Goal: Task Accomplishment & Management: Manage account settings

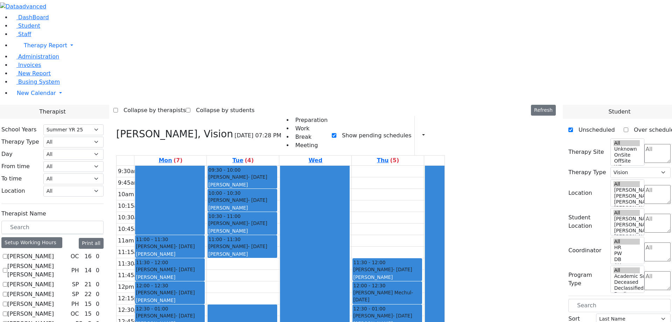
select select "211"
select select "4"
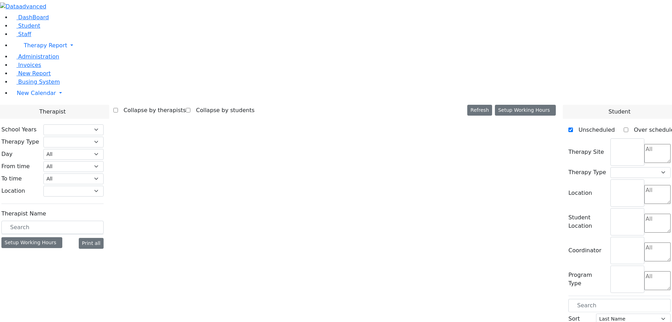
select select "211"
select select "4"
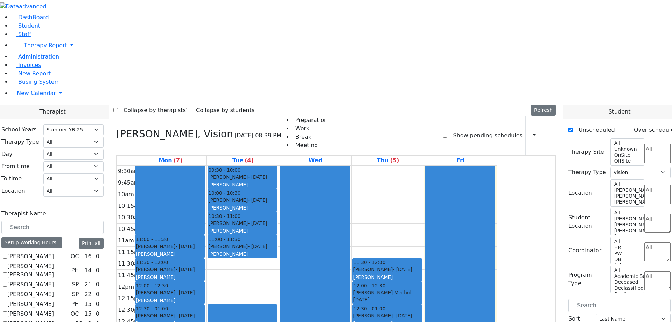
click at [493, 130] on label "Show pending schedules" at bounding box center [484, 135] width 75 height 11
click at [447, 133] on input "Show pending schedules" at bounding box center [445, 135] width 5 height 5
checkbox input "true"
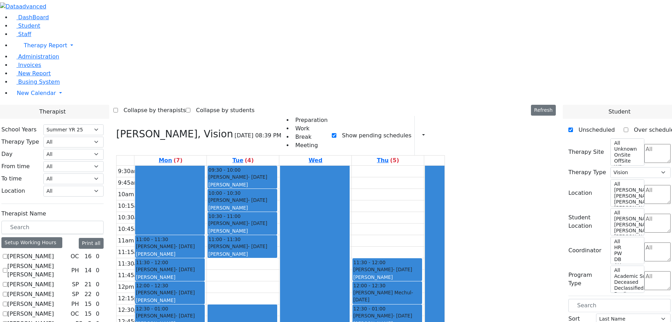
drag, startPoint x: 573, startPoint y: 84, endPoint x: 430, endPoint y: 87, distance: 142.9
drag, startPoint x: 531, startPoint y: 82, endPoint x: 452, endPoint y: 78, distance: 78.9
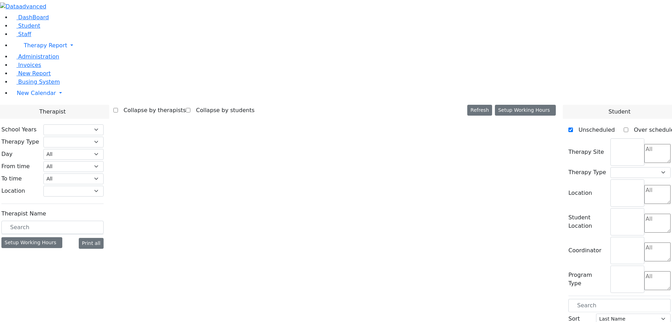
select select "211"
select select "4"
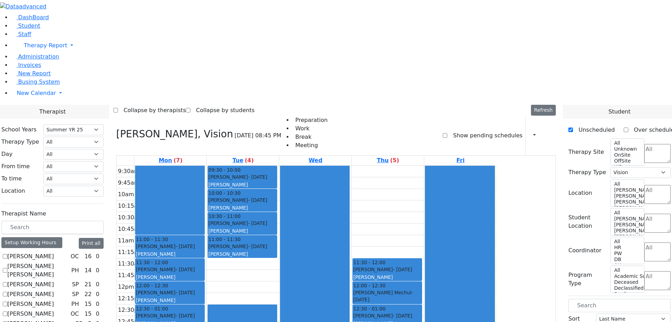
click at [475, 130] on label "Show pending schedules" at bounding box center [484, 135] width 75 height 11
click at [447, 133] on input "Show pending schedules" at bounding box center [445, 135] width 5 height 5
checkbox input "true"
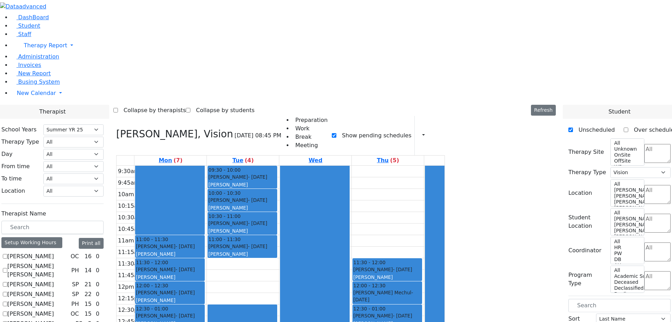
drag, startPoint x: 544, startPoint y: 84, endPoint x: 345, endPoint y: 90, distance: 199.6
drag, startPoint x: 540, startPoint y: 83, endPoint x: 402, endPoint y: 85, distance: 138.6
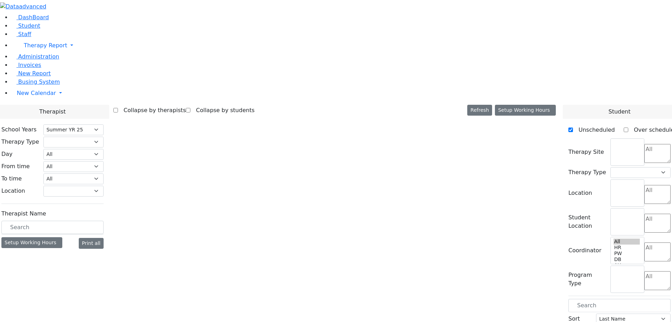
select select "211"
select select "4"
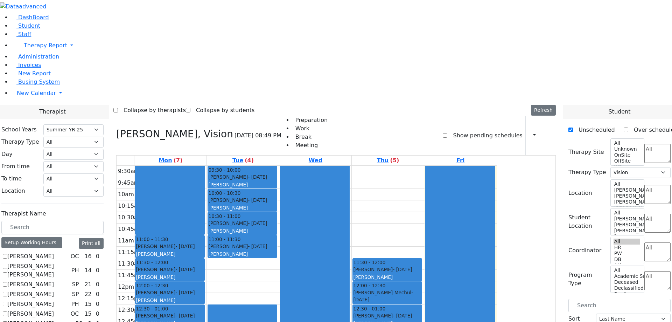
click at [460, 130] on label "Show pending schedules" at bounding box center [484, 135] width 75 height 11
click at [447, 133] on input "Show pending schedules" at bounding box center [445, 135] width 5 height 5
checkbox input "true"
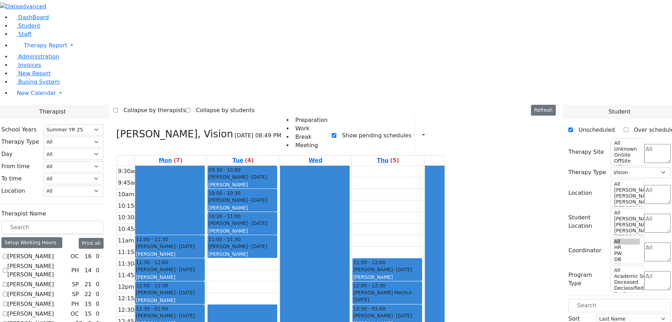
drag, startPoint x: 556, startPoint y: 79, endPoint x: 535, endPoint y: 86, distance: 22.7
drag, startPoint x: 550, startPoint y: 82, endPoint x: 441, endPoint y: 84, distance: 108.5
drag, startPoint x: 542, startPoint y: 85, endPoint x: 432, endPoint y: 81, distance: 110.0
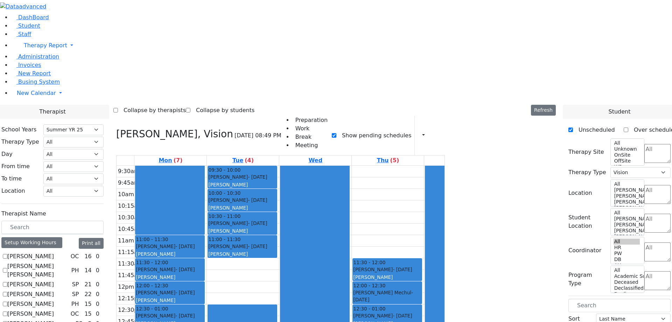
drag, startPoint x: 536, startPoint y: 83, endPoint x: 419, endPoint y: 83, distance: 116.6
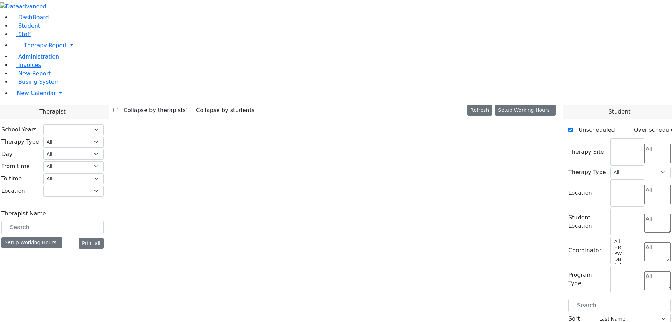
select select "211"
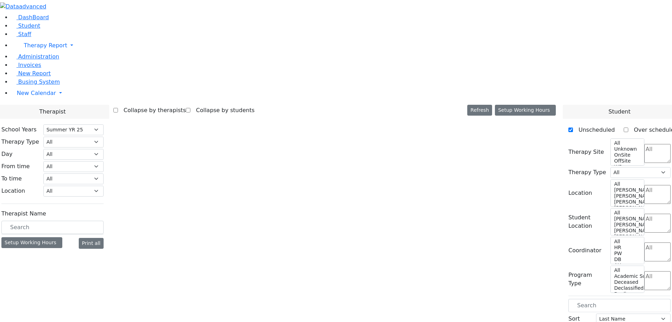
select select "4"
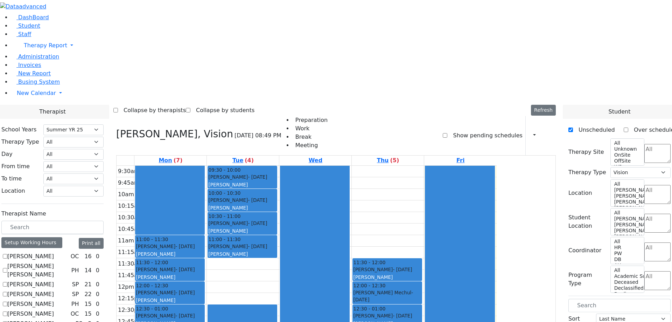
click at [465, 130] on label "Show pending schedules" at bounding box center [484, 135] width 75 height 11
click at [447, 133] on input "Show pending schedules" at bounding box center [445, 135] width 5 height 5
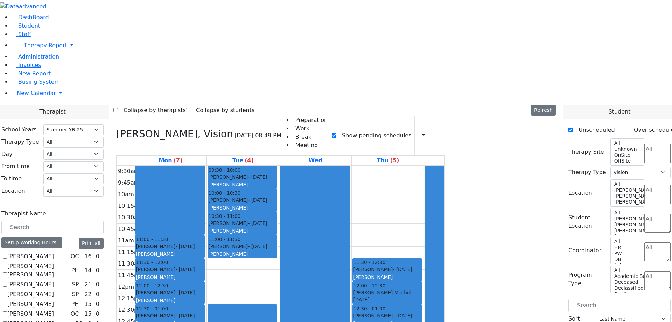
drag, startPoint x: 542, startPoint y: 83, endPoint x: 392, endPoint y: 82, distance: 149.5
drag, startPoint x: 537, startPoint y: 80, endPoint x: 396, endPoint y: 89, distance: 141.7
click at [411, 130] on label "Show pending schedules" at bounding box center [373, 135] width 75 height 11
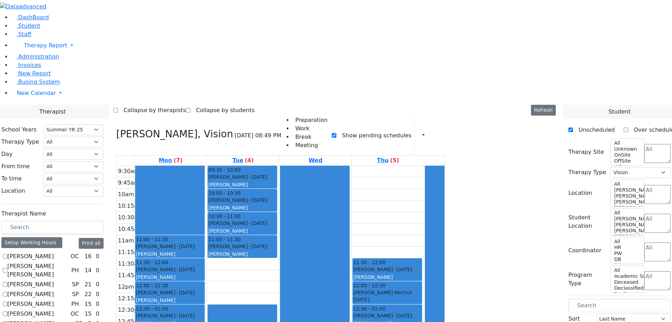
click at [336, 133] on input "Show pending schedules" at bounding box center [334, 135] width 5 height 5
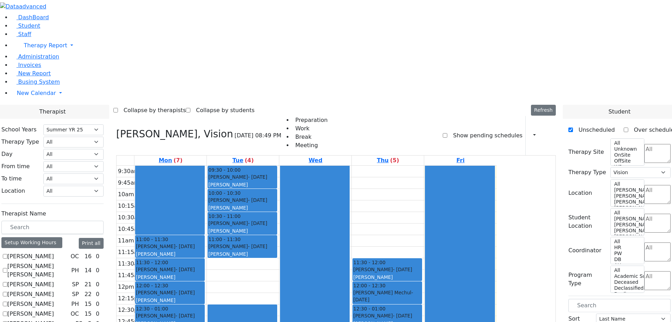
click at [469, 130] on label "Show pending schedules" at bounding box center [484, 135] width 75 height 11
click at [447, 133] on input "Show pending schedules" at bounding box center [445, 135] width 5 height 5
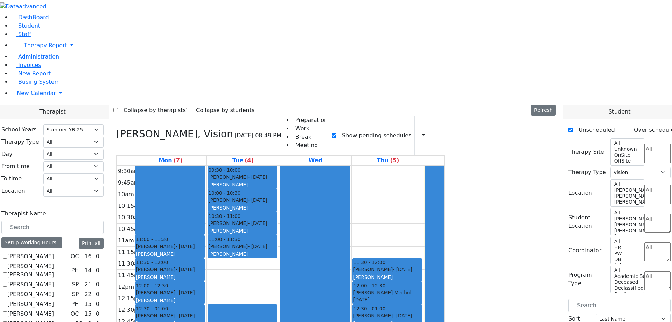
drag, startPoint x: 539, startPoint y: 85, endPoint x: 405, endPoint y: 71, distance: 134.8
drag, startPoint x: 546, startPoint y: 84, endPoint x: 401, endPoint y: 89, distance: 145.0
click at [411, 130] on label "Show pending schedules" at bounding box center [373, 135] width 75 height 11
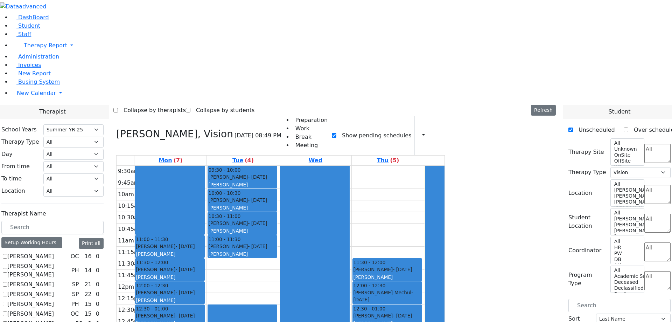
click at [336, 133] on input "Show pending schedules" at bounding box center [334, 135] width 5 height 5
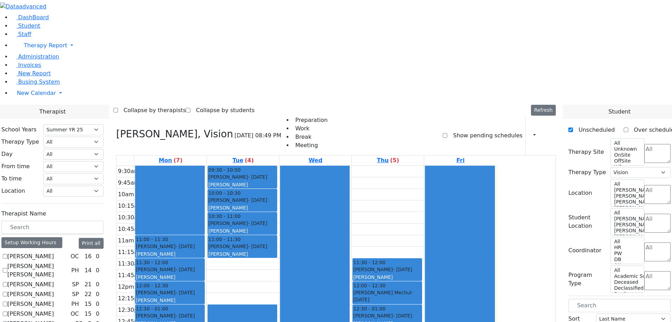
click at [461, 130] on label "Show pending schedules" at bounding box center [484, 135] width 75 height 11
click at [447, 133] on input "Show pending schedules" at bounding box center [445, 135] width 5 height 5
checkbox input "true"
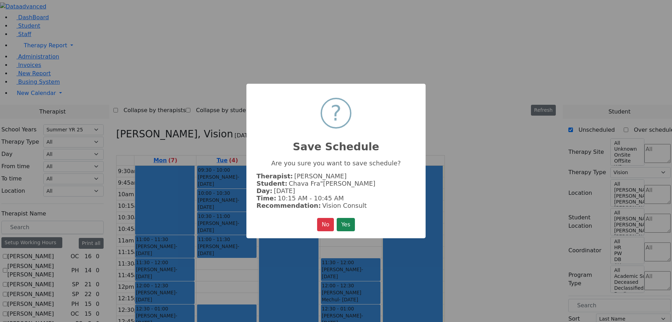
drag, startPoint x: 567, startPoint y: 83, endPoint x: 503, endPoint y: 82, distance: 63.7
click at [503, 82] on div "× ? Save Schedule Are you sure you want to save schedule? Therapist: Cheesman J…" at bounding box center [336, 161] width 672 height 322
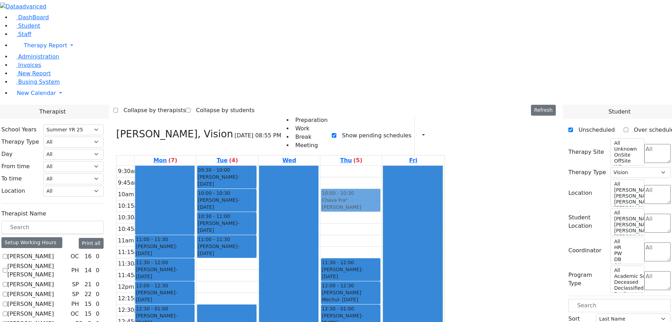
drag, startPoint x: 536, startPoint y: 82, endPoint x: 414, endPoint y: 72, distance: 122.5
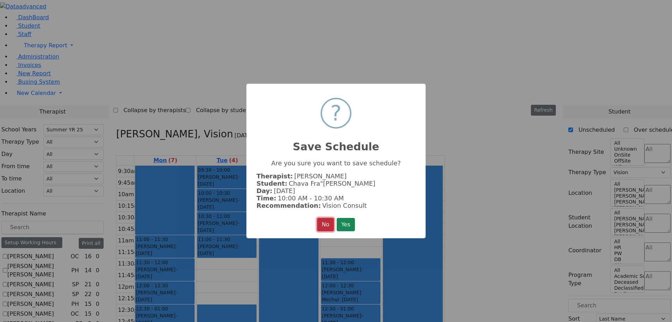
click at [322, 224] on button "No" at bounding box center [325, 224] width 17 height 13
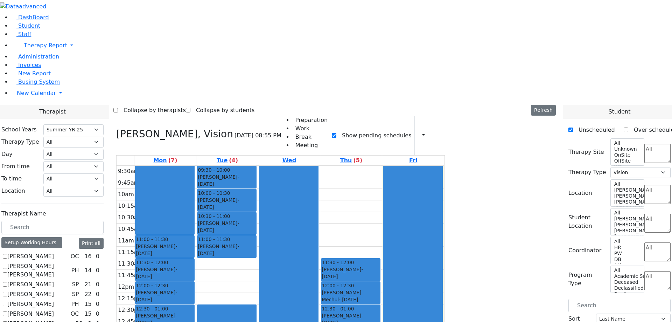
drag, startPoint x: 543, startPoint y: 81, endPoint x: 423, endPoint y: 78, distance: 119.8
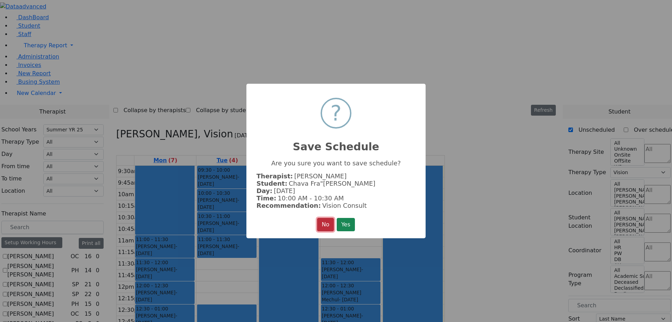
click at [323, 223] on button "No" at bounding box center [325, 224] width 17 height 13
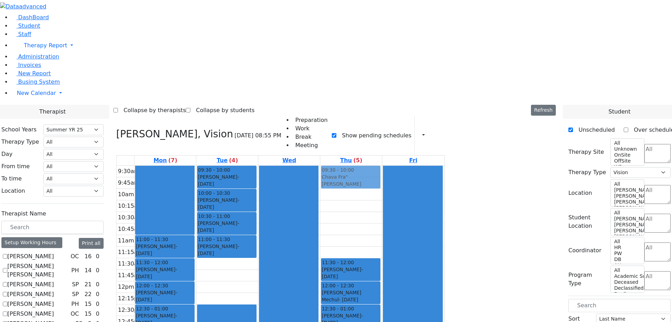
drag, startPoint x: 511, startPoint y: 80, endPoint x: 410, endPoint y: 54, distance: 104.5
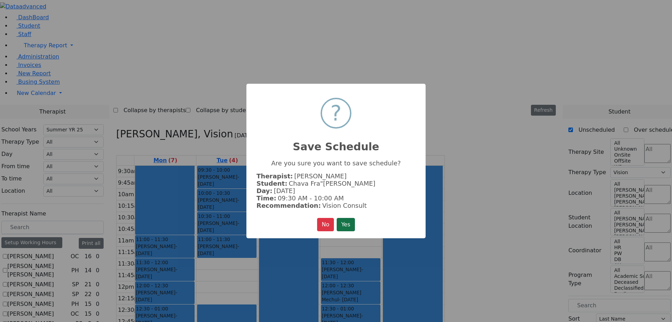
click at [345, 219] on button "Yes" at bounding box center [346, 224] width 18 height 13
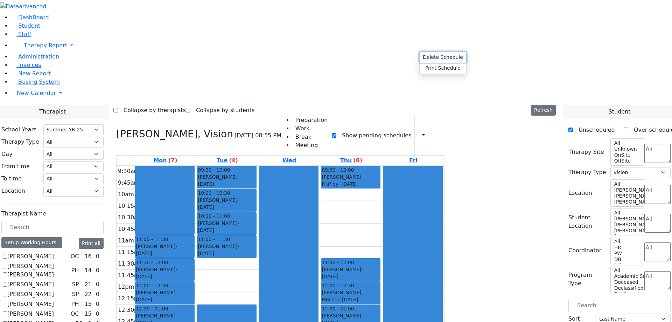
click at [439, 56] on button "Delete Schedule" at bounding box center [443, 57] width 47 height 11
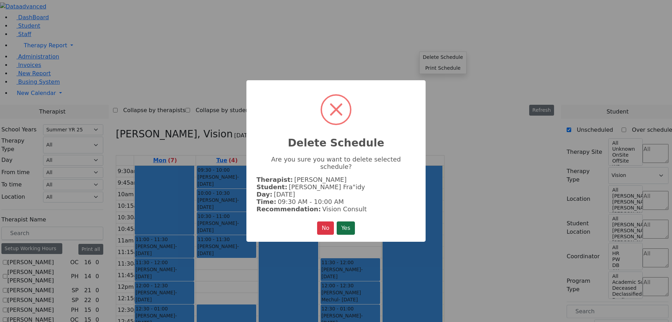
click at [344, 223] on button "Yes" at bounding box center [346, 227] width 18 height 13
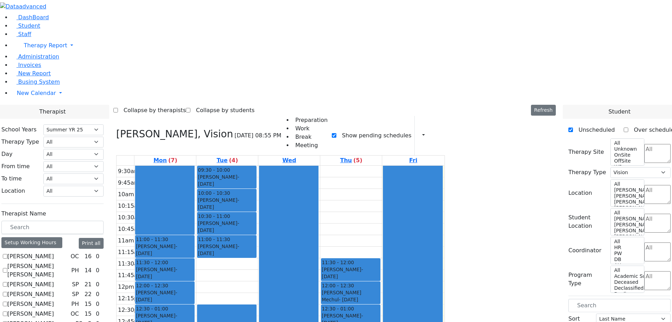
checkbox input "false"
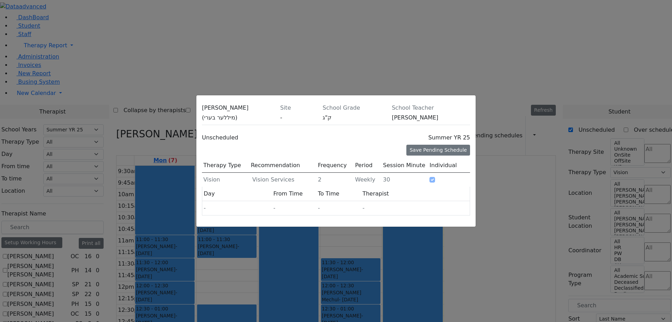
click at [470, 110] on icon at bounding box center [470, 110] width 0 height 0
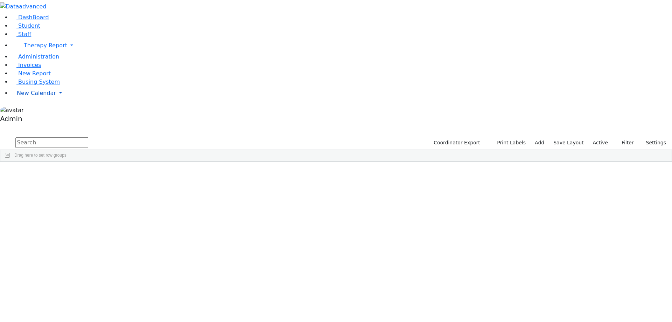
click at [39, 49] on span "New Calendar" at bounding box center [45, 45] width 43 height 7
click at [29, 29] on span "Student" at bounding box center [29, 25] width 22 height 7
click at [115, 173] on div "Chava Fra"idy" at bounding box center [86, 178] width 57 height 10
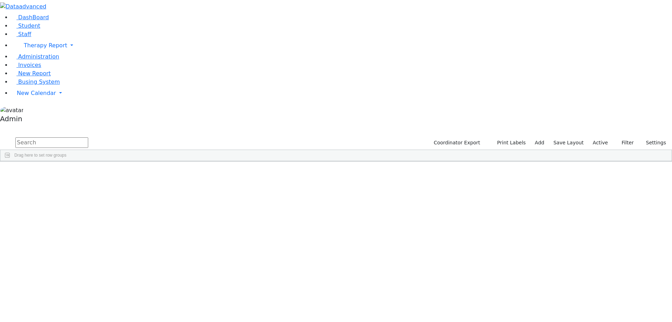
click at [115, 173] on div "Chava Fra"idy" at bounding box center [86, 178] width 57 height 10
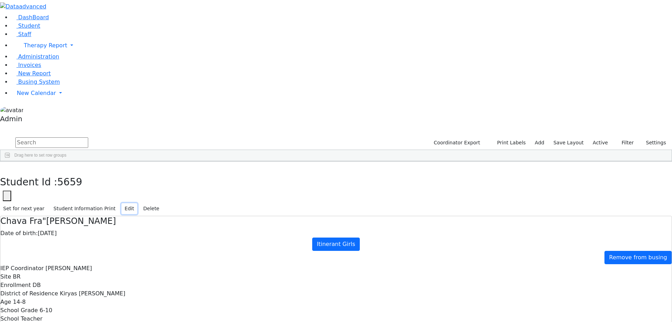
click at [137, 203] on button "Edit" at bounding box center [129, 208] width 16 height 11
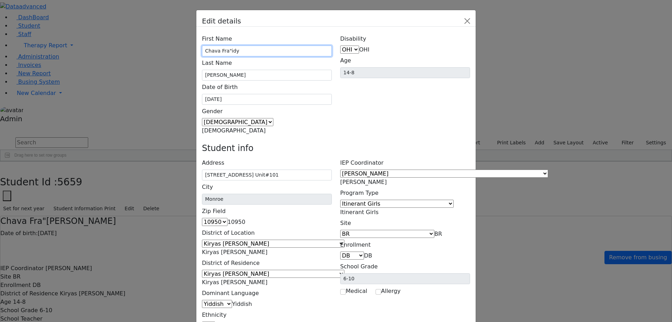
click at [265, 46] on input "Chava Fra"idy" at bounding box center [267, 51] width 130 height 11
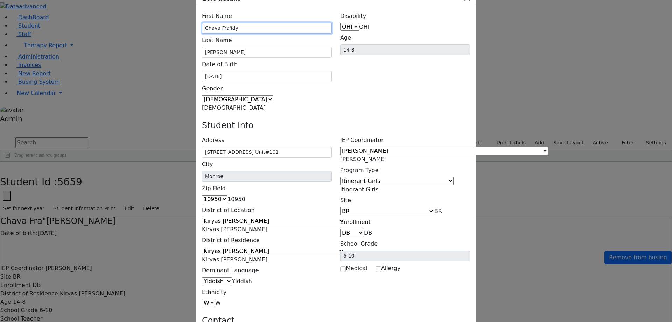
type input "Chava Fra'idy"
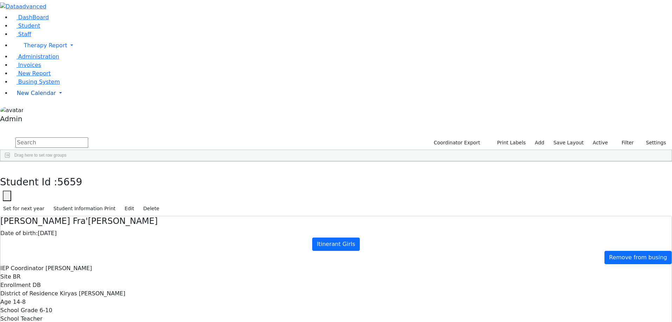
click at [34, 49] on span "New Calendar" at bounding box center [45, 45] width 43 height 7
click at [34, 111] on link "Calendar" at bounding box center [27, 107] width 25 height 8
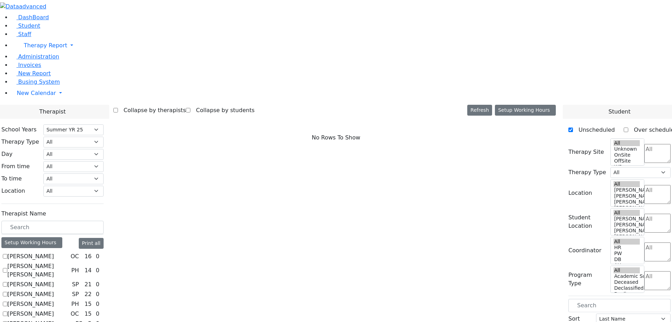
select select "211"
click at [54, 252] on label "[PERSON_NAME]" at bounding box center [30, 256] width 47 height 8
click at [7, 254] on input "[PERSON_NAME]" at bounding box center [5, 256] width 5 height 5
checkbox input "true"
select select "1"
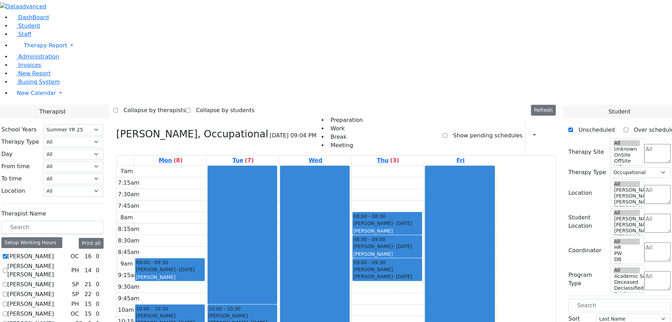
click at [54, 252] on label "[PERSON_NAME]" at bounding box center [30, 256] width 47 height 8
click at [7, 254] on input "[PERSON_NAME]" at bounding box center [5, 256] width 5 height 5
checkbox input "false"
select select
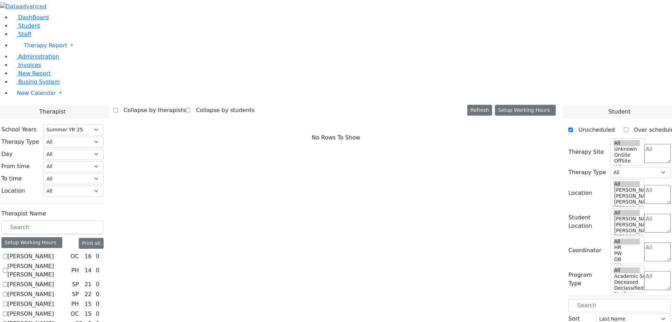
checkbox input "true"
select select "4"
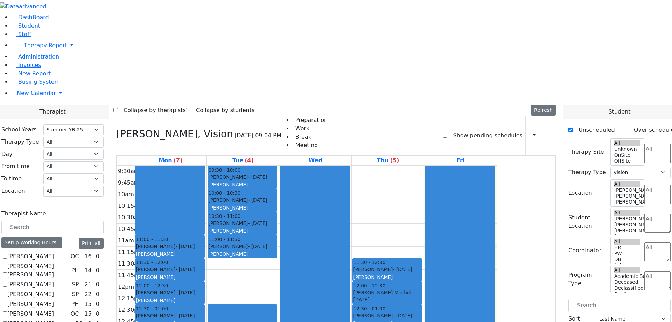
drag, startPoint x: 588, startPoint y: 180, endPoint x: 451, endPoint y: 78, distance: 171.3
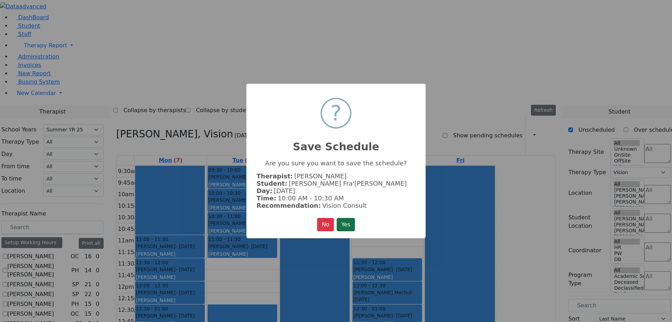
click at [347, 226] on button "Yes" at bounding box center [346, 224] width 18 height 13
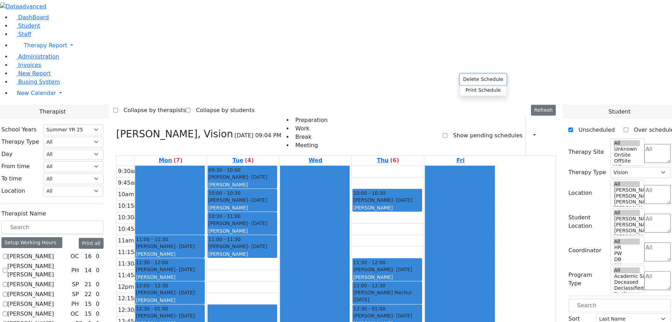
click at [475, 77] on button "Delete Schedule" at bounding box center [483, 79] width 47 height 11
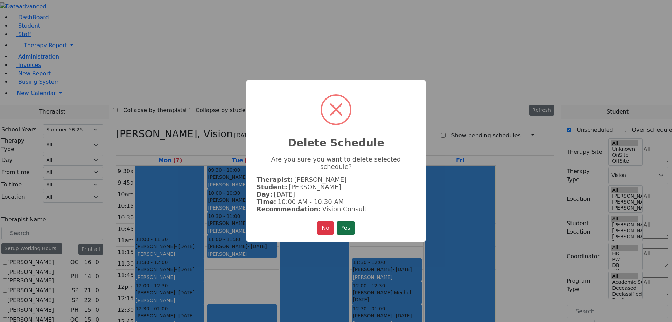
click at [347, 224] on button "Yes" at bounding box center [346, 227] width 18 height 13
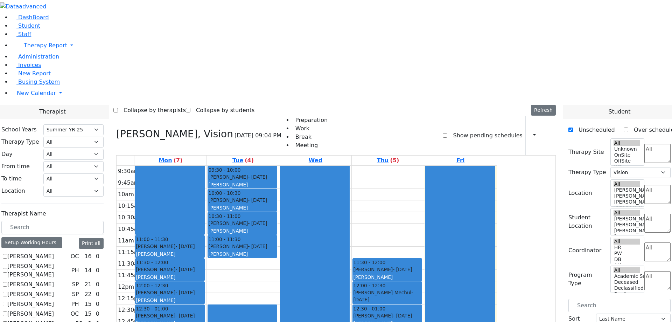
drag, startPoint x: 600, startPoint y: 179, endPoint x: 660, endPoint y: 160, distance: 62.0
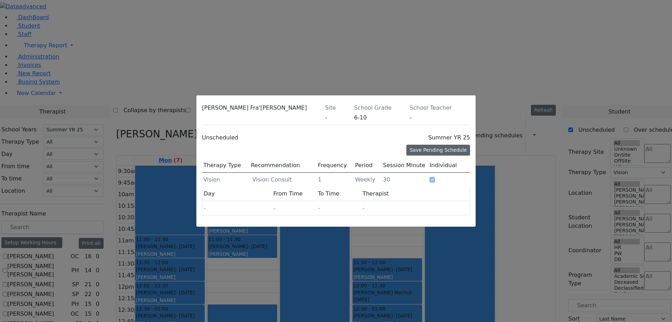
click at [436, 145] on div "Save Pending Schedule" at bounding box center [438, 150] width 64 height 11
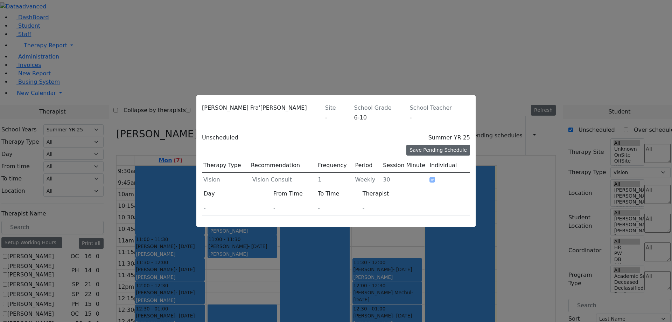
click at [445, 145] on div "Save Pending Schedule" at bounding box center [438, 150] width 64 height 11
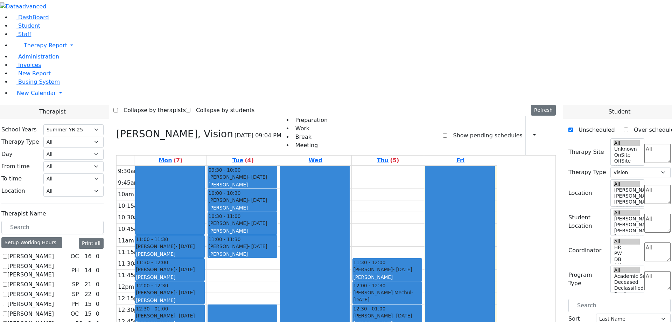
checkbox input "false"
select select
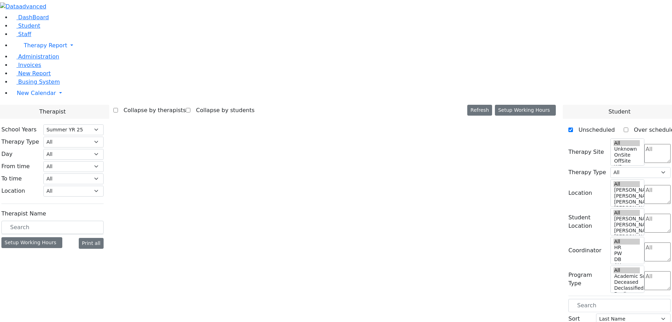
select select "211"
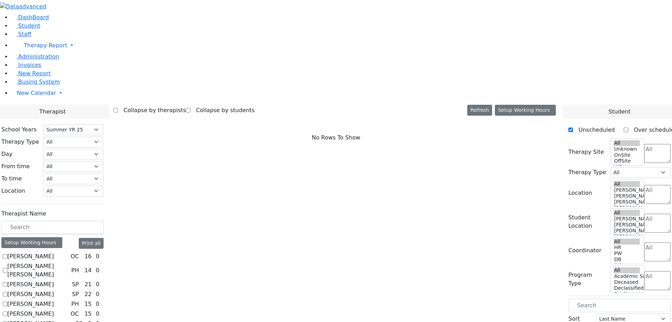
checkbox input "true"
select select "4"
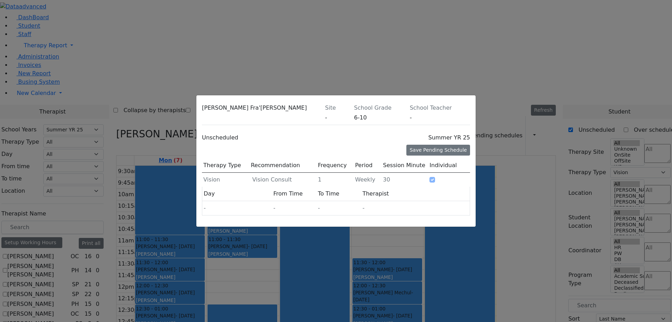
click at [470, 110] on icon at bounding box center [470, 110] width 0 height 0
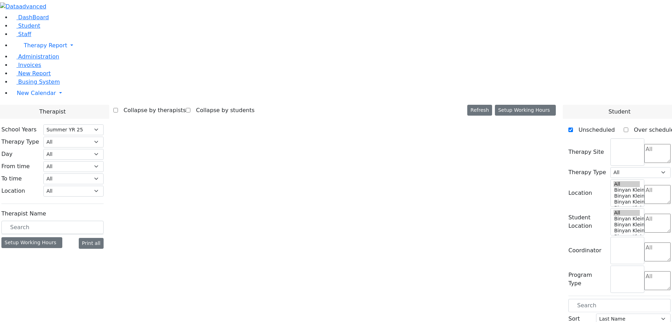
select select "211"
select select "4"
select select "211"
select select "4"
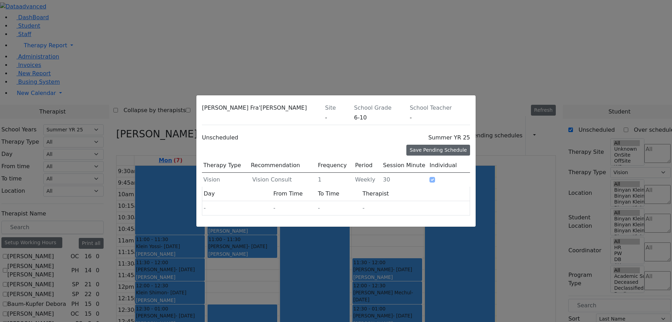
click at [435, 145] on div "Save Pending Schedule" at bounding box center [438, 150] width 64 height 11
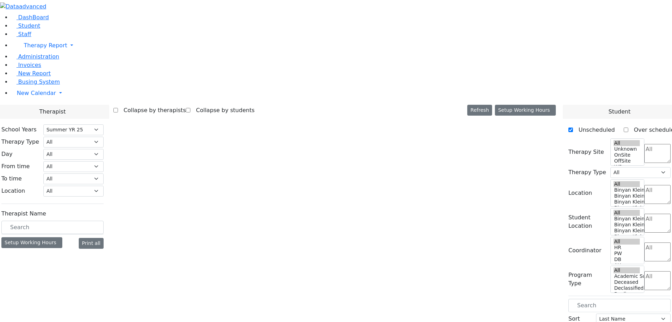
select select "211"
select select "4"
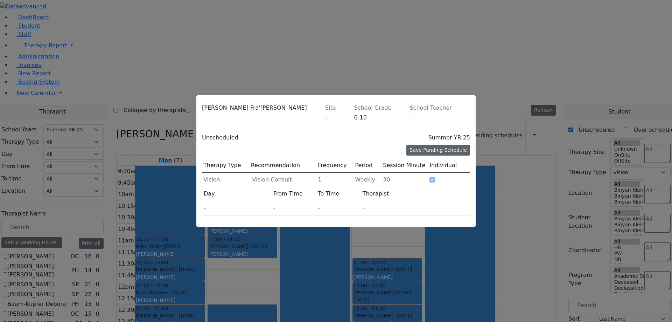
click at [437, 145] on div "Save Pending Schedule" at bounding box center [438, 150] width 64 height 11
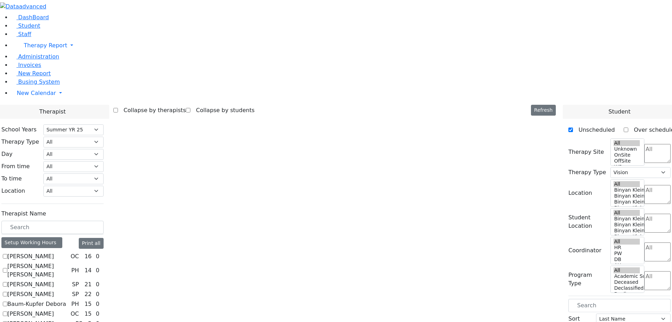
select select "211"
select select "4"
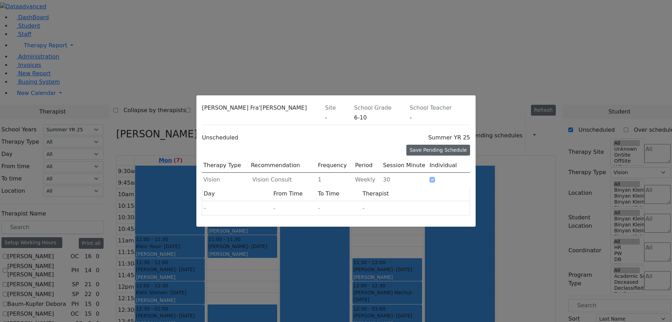
click at [442, 145] on div "Save Pending Schedule" at bounding box center [438, 150] width 64 height 11
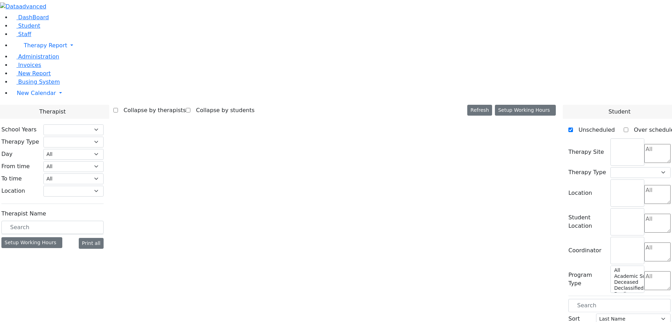
select select "211"
select select "4"
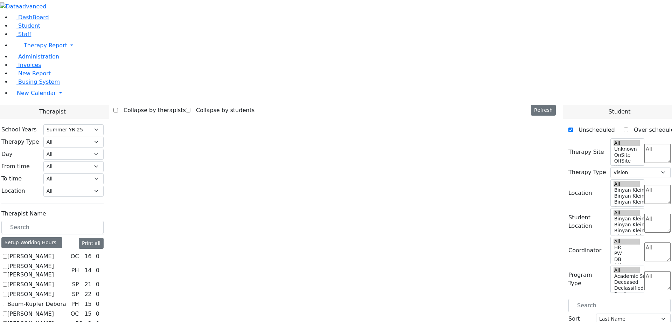
select select "211"
select select "4"
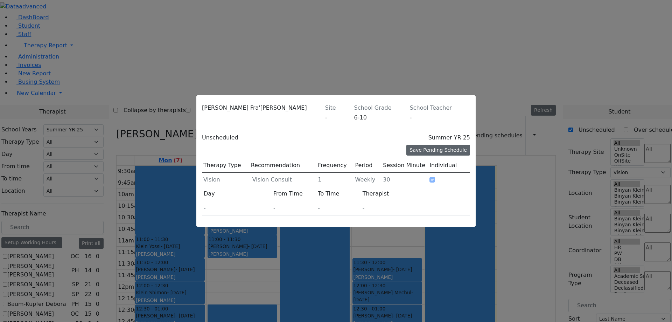
click at [447, 145] on div "Save Pending Schedule" at bounding box center [438, 150] width 64 height 11
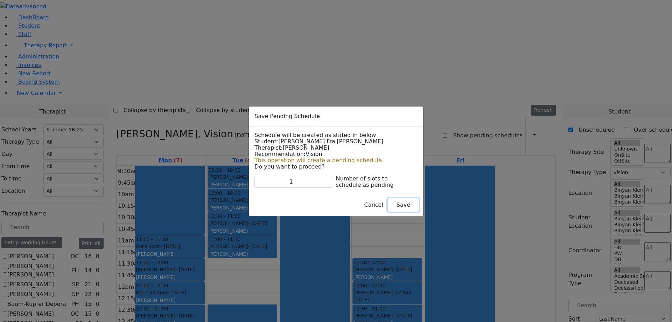
click at [389, 206] on button "Save" at bounding box center [403, 204] width 31 height 13
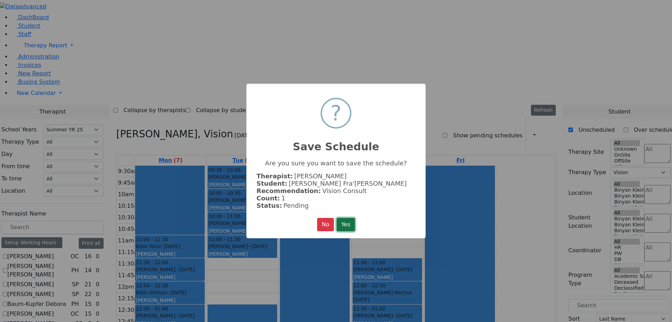
click at [344, 225] on button "Yes" at bounding box center [346, 224] width 18 height 13
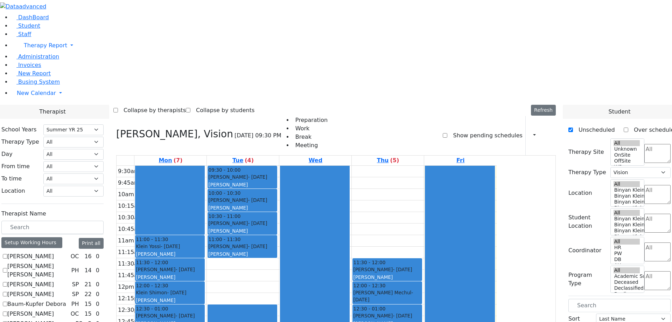
click at [459, 130] on label "Show pending schedules" at bounding box center [484, 135] width 75 height 11
click at [447, 133] on input "Show pending schedules" at bounding box center [445, 135] width 5 height 5
checkbox input "true"
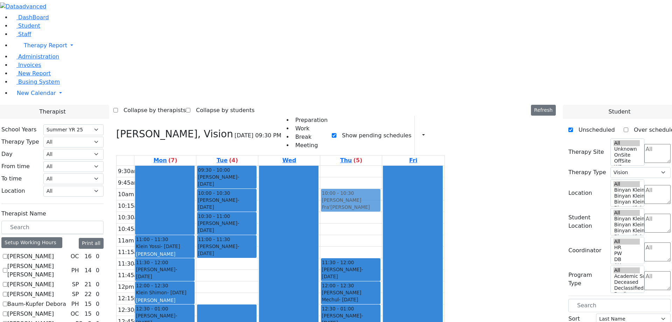
drag, startPoint x: 553, startPoint y: 82, endPoint x: 427, endPoint y: 68, distance: 126.8
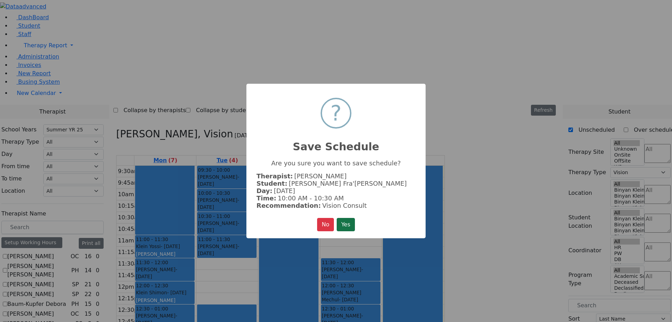
click at [349, 223] on button "Yes" at bounding box center [346, 224] width 18 height 13
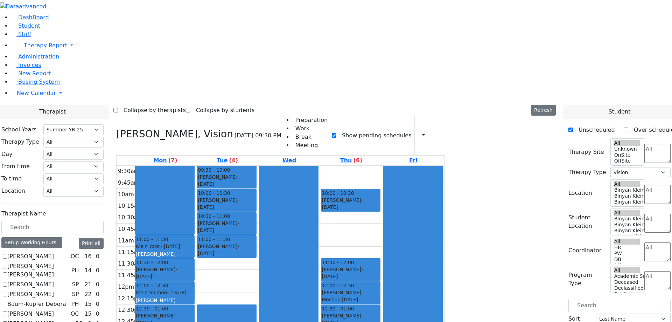
checkbox input "false"
click at [467, 83] on button "Delete Schedule" at bounding box center [482, 82] width 47 height 11
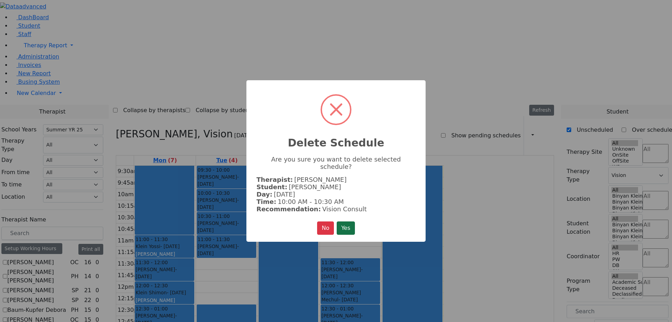
click at [340, 226] on button "Yes" at bounding box center [346, 227] width 18 height 13
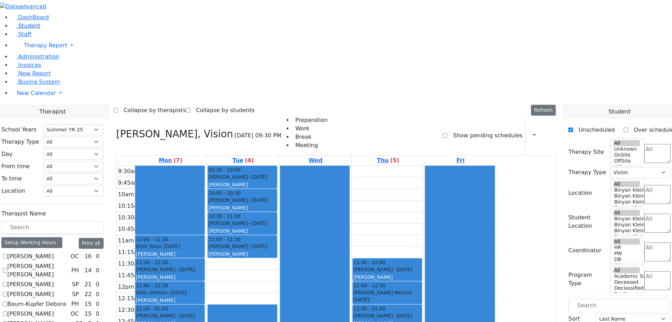
click at [32, 29] on link "Student" at bounding box center [25, 25] width 29 height 7
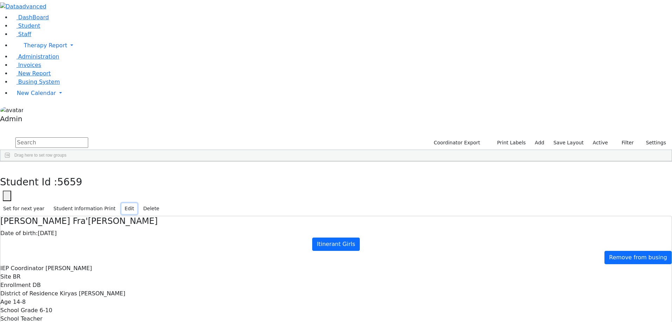
click at [137, 203] on button "Edit" at bounding box center [129, 208] width 16 height 11
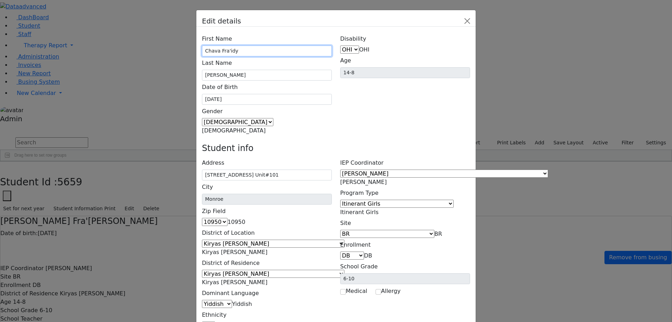
click at [266, 46] on input "Chava Fra'idy" at bounding box center [267, 51] width 130 height 11
type input "Chava Fra'id "y"
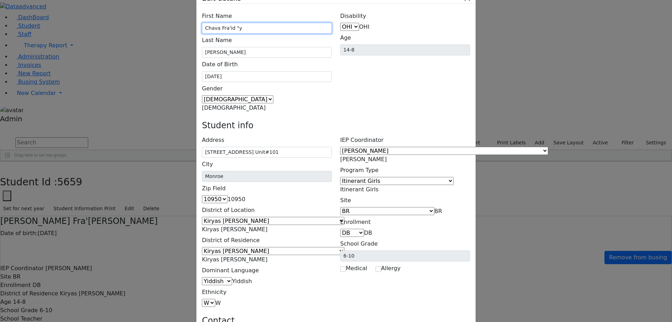
type input "Chava Fra'id "y"
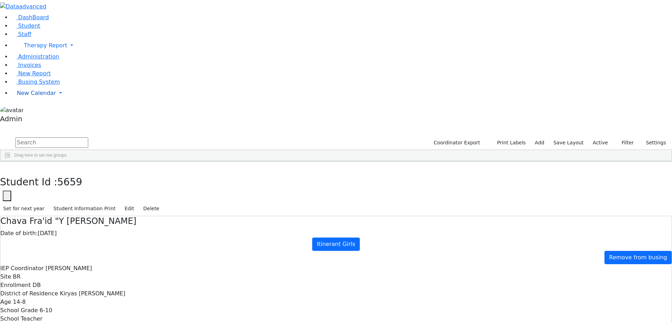
click at [28, 49] on span "New Calendar" at bounding box center [45, 45] width 43 height 7
click at [28, 96] on span "New Calendar" at bounding box center [36, 93] width 39 height 7
click at [28, 49] on span "New Calendar" at bounding box center [45, 45] width 43 height 7
click at [29, 110] on span "Calendar" at bounding box center [27, 107] width 25 height 7
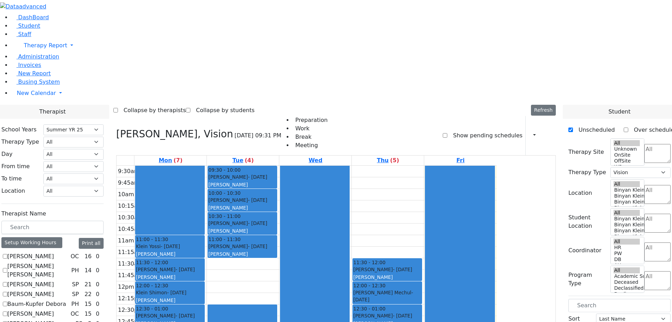
select select "211"
select select "4"
drag, startPoint x: 591, startPoint y: 182, endPoint x: 442, endPoint y: 74, distance: 184.5
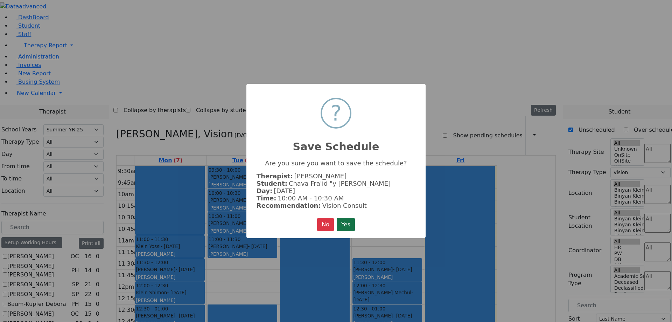
click at [348, 218] on button "Yes" at bounding box center [346, 224] width 18 height 13
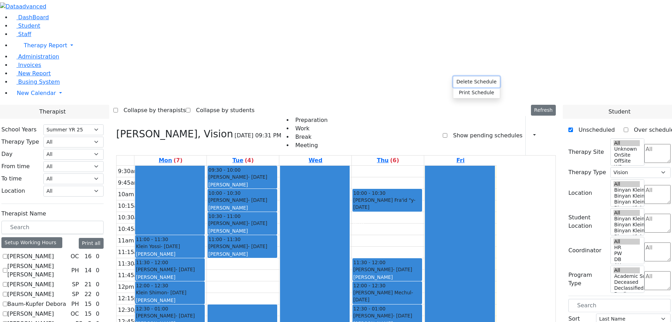
click at [458, 82] on button "Delete Schedule" at bounding box center [476, 81] width 47 height 11
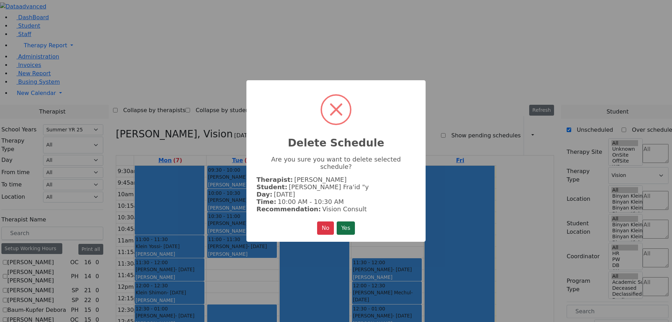
click at [346, 223] on button "Yes" at bounding box center [346, 227] width 18 height 13
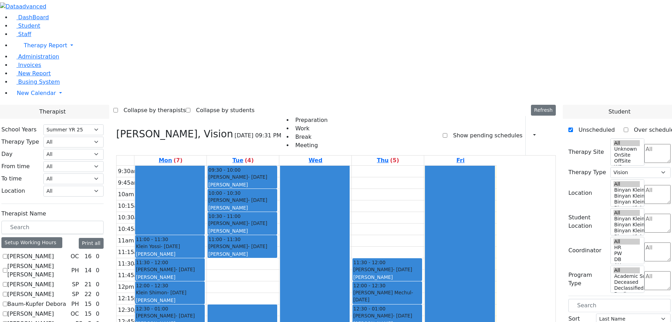
click at [474, 130] on label "Show pending schedules" at bounding box center [484, 135] width 75 height 11
click at [447, 133] on input "Show pending schedules" at bounding box center [445, 135] width 5 height 5
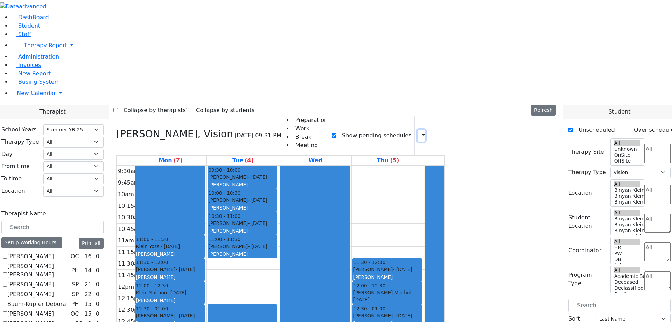
click at [425, 130] on button "button" at bounding box center [422, 136] width 8 height 12
click at [411, 130] on label "Show pending schedules" at bounding box center [373, 135] width 75 height 11
click at [336, 133] on input "Show pending schedules" at bounding box center [334, 135] width 5 height 5
checkbox input "false"
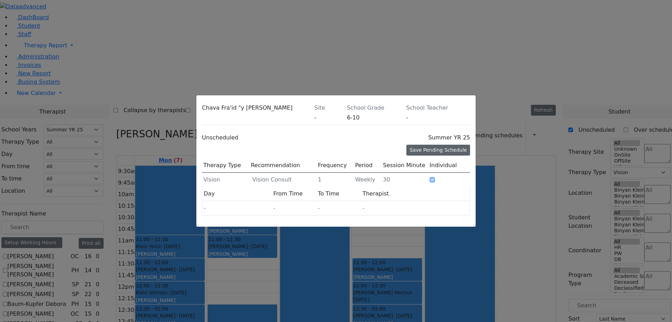
click at [433, 145] on div "Save Pending Schedule" at bounding box center [438, 150] width 64 height 11
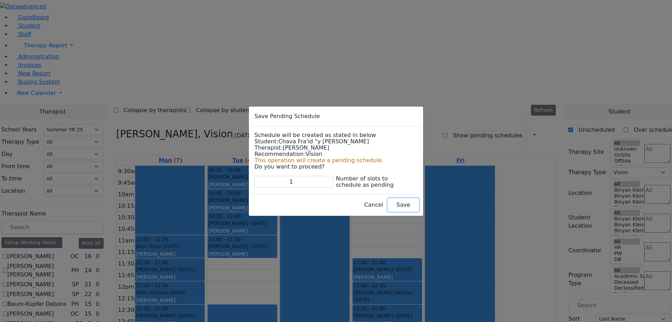
click at [388, 205] on button "Save" at bounding box center [403, 204] width 31 height 13
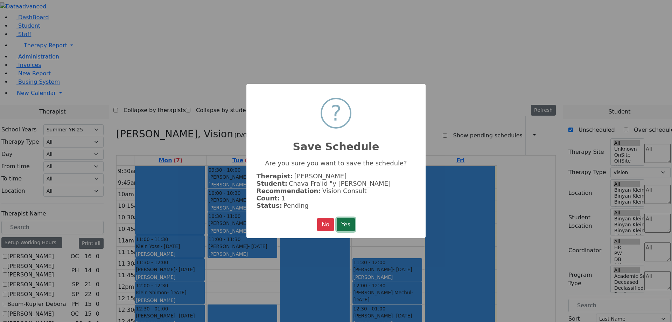
click at [350, 222] on button "Yes" at bounding box center [346, 224] width 18 height 13
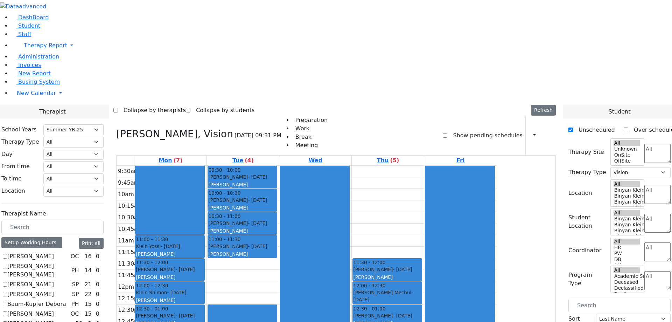
click at [491, 130] on label "Show pending schedules" at bounding box center [484, 135] width 75 height 11
click at [447, 133] on input "Show pending schedules" at bounding box center [445, 135] width 5 height 5
checkbox input "true"
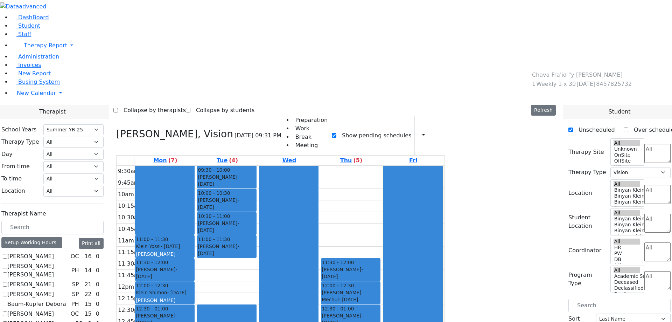
drag, startPoint x: 544, startPoint y: 83, endPoint x: 556, endPoint y: 77, distance: 12.8
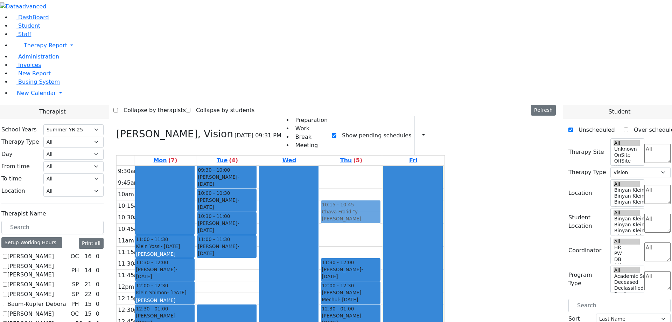
drag, startPoint x: 564, startPoint y: 83, endPoint x: 419, endPoint y: 79, distance: 145.0
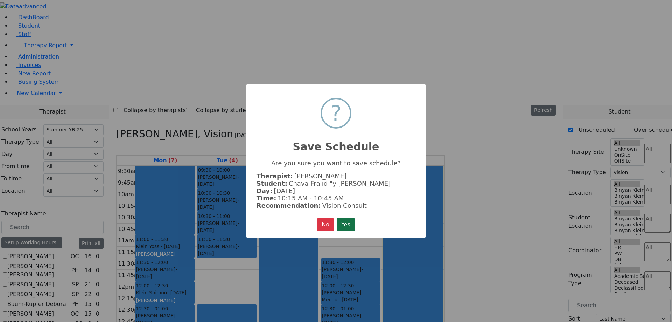
click at [349, 224] on button "Yes" at bounding box center [346, 224] width 18 height 13
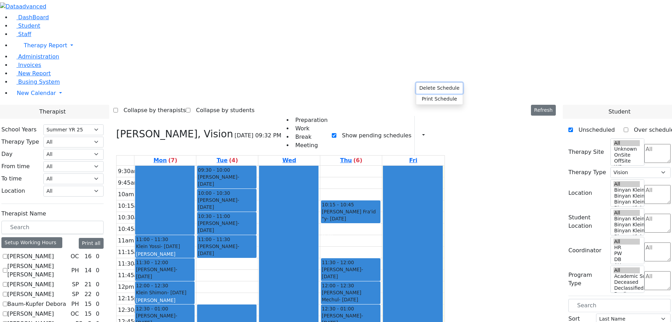
click at [437, 85] on button "Delete Schedule" at bounding box center [439, 88] width 47 height 11
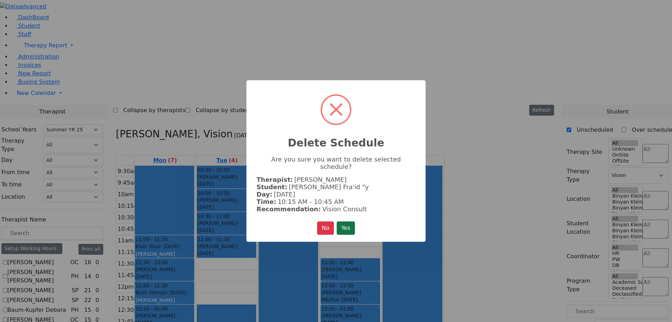
click at [347, 221] on button "Yes" at bounding box center [346, 227] width 18 height 13
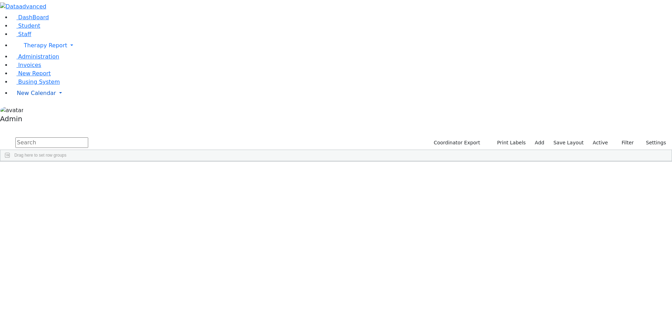
click at [45, 49] on span "New Calendar" at bounding box center [45, 45] width 43 height 7
click at [29, 110] on span "Calendar" at bounding box center [27, 107] width 25 height 7
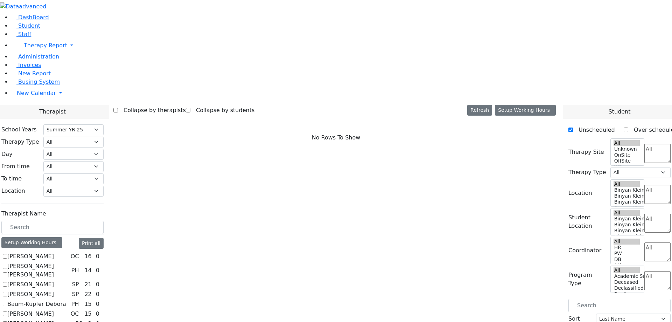
select select "211"
click at [54, 252] on label "[PERSON_NAME]" at bounding box center [30, 256] width 47 height 8
click at [7, 254] on input "[PERSON_NAME]" at bounding box center [5, 256] width 5 height 5
checkbox input "true"
select select "1"
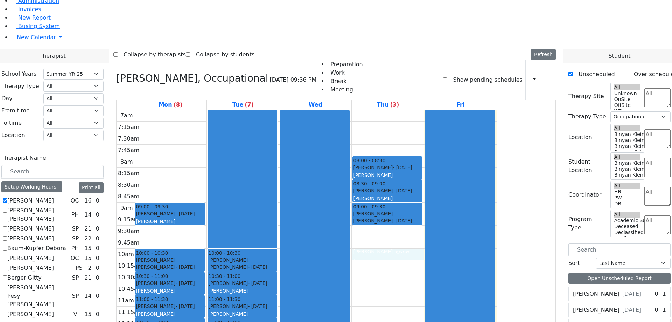
scroll to position [304, 0]
click at [69, 206] on label "[PERSON_NAME] [PERSON_NAME]" at bounding box center [37, 214] width 61 height 17
click at [7, 212] on input "[PERSON_NAME] [PERSON_NAME]" at bounding box center [5, 214] width 5 height 5
checkbox input "true"
select select
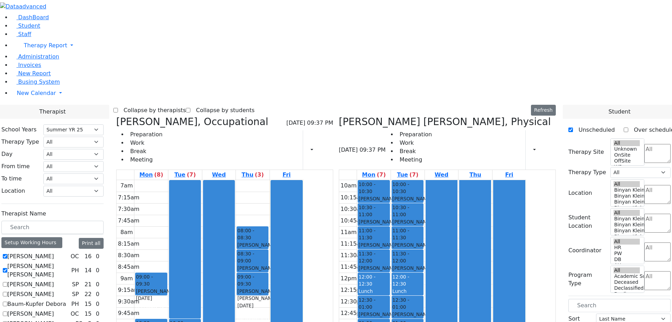
scroll to position [343, 0]
click at [581, 124] on label "Unscheduled" at bounding box center [594, 129] width 42 height 11
click at [573, 127] on input "Unscheduled" at bounding box center [571, 129] width 5 height 5
checkbox input "false"
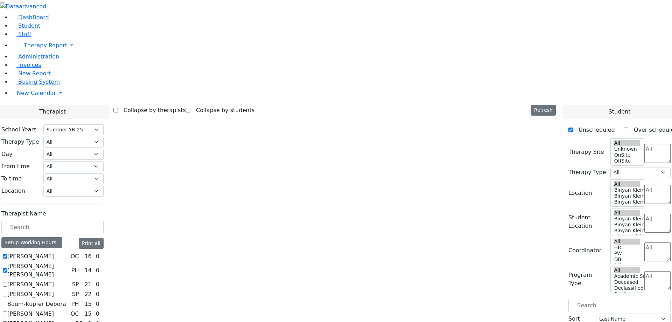
select select "211"
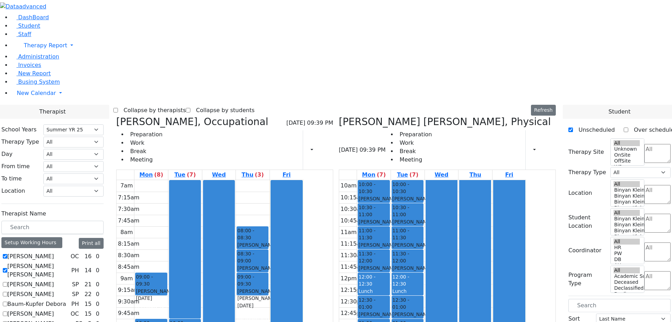
click at [54, 280] on label "[PERSON_NAME]" at bounding box center [30, 284] width 47 height 8
click at [7, 282] on input "[PERSON_NAME]" at bounding box center [5, 284] width 5 height 5
checkbox input "true"
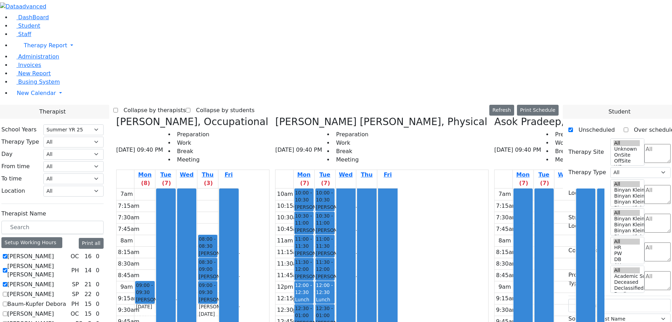
click at [54, 290] on label "[PERSON_NAME]" at bounding box center [30, 294] width 47 height 8
click at [7, 292] on input "[PERSON_NAME]" at bounding box center [5, 294] width 5 height 5
checkbox input "true"
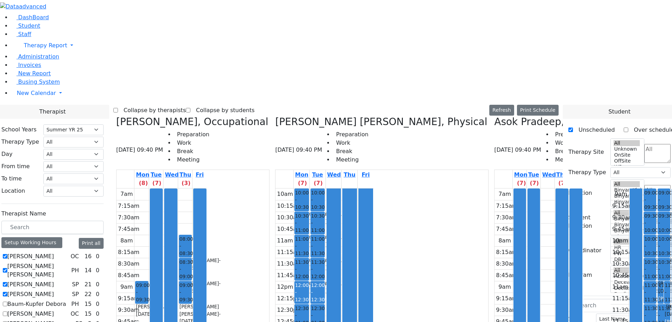
click at [66, 300] on label "Baum-Kupfer Debora" at bounding box center [36, 304] width 59 height 8
click at [7, 301] on input "Baum-Kupfer Debora" at bounding box center [5, 303] width 5 height 5
checkbox input "true"
click at [54, 309] on label "[PERSON_NAME]" at bounding box center [30, 313] width 47 height 8
click at [7, 311] on input "[PERSON_NAME]" at bounding box center [5, 313] width 5 height 5
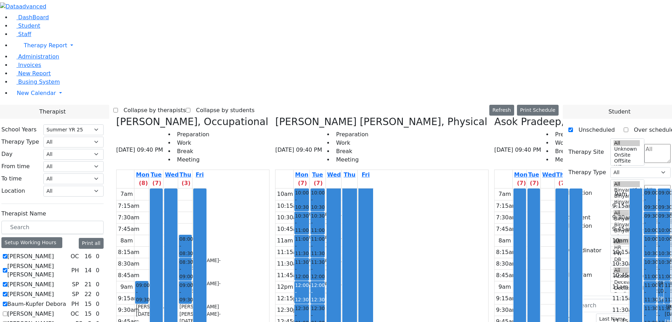
checkbox input "true"
drag, startPoint x: 606, startPoint y: 284, endPoint x: 603, endPoint y: 287, distance: 4.5
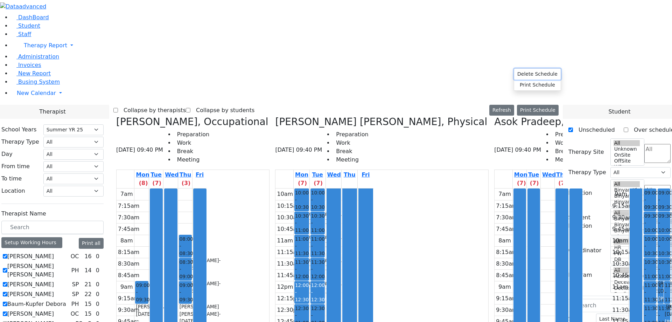
click at [523, 72] on button "Delete Schedule" at bounding box center [537, 74] width 47 height 11
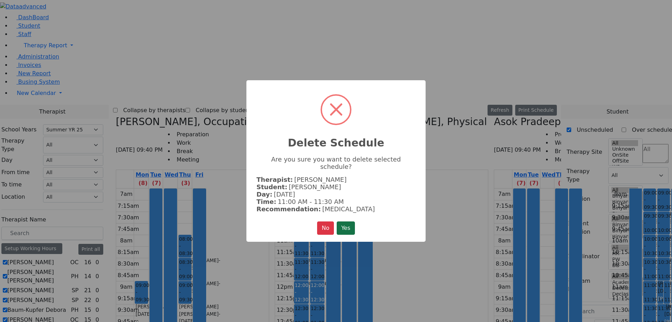
click at [347, 225] on button "Yes" at bounding box center [346, 227] width 18 height 13
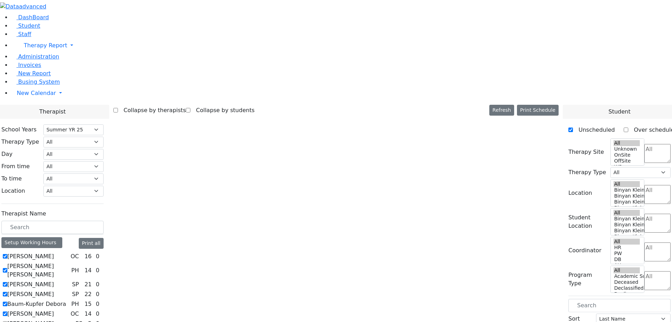
scroll to position [0, 0]
